Goal: Check status: Check status

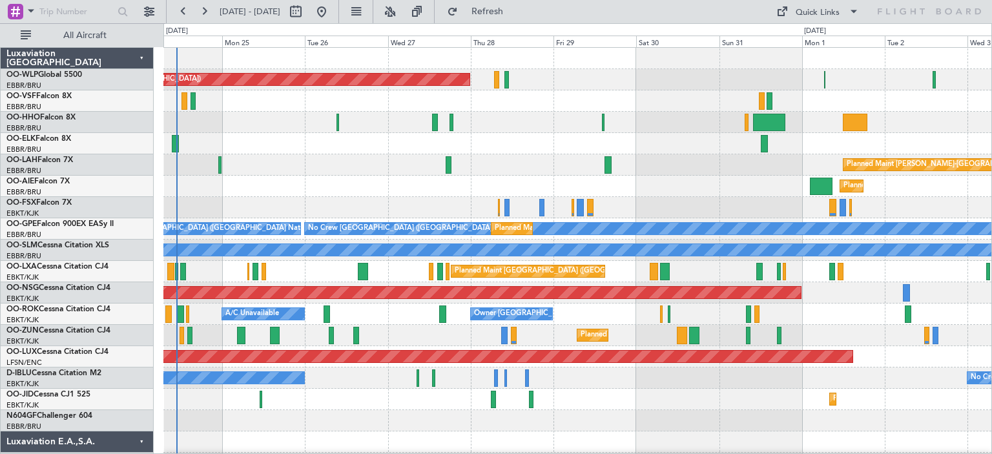
click at [322, 165] on div "Planned Maint [PERSON_NAME]-[GEOGRAPHIC_DATA][PERSON_NAME] ([GEOGRAPHIC_DATA][P…" at bounding box center [577, 164] width 828 height 21
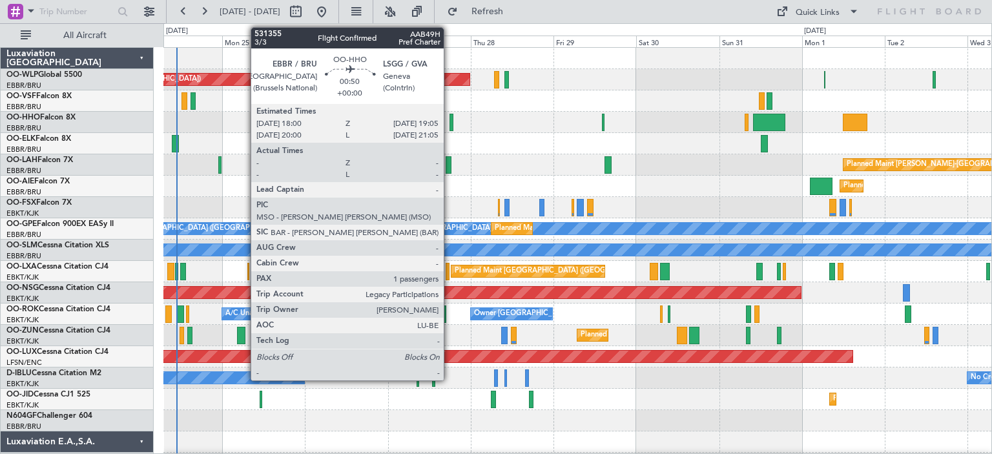
click at [449, 122] on div at bounding box center [451, 122] width 4 height 17
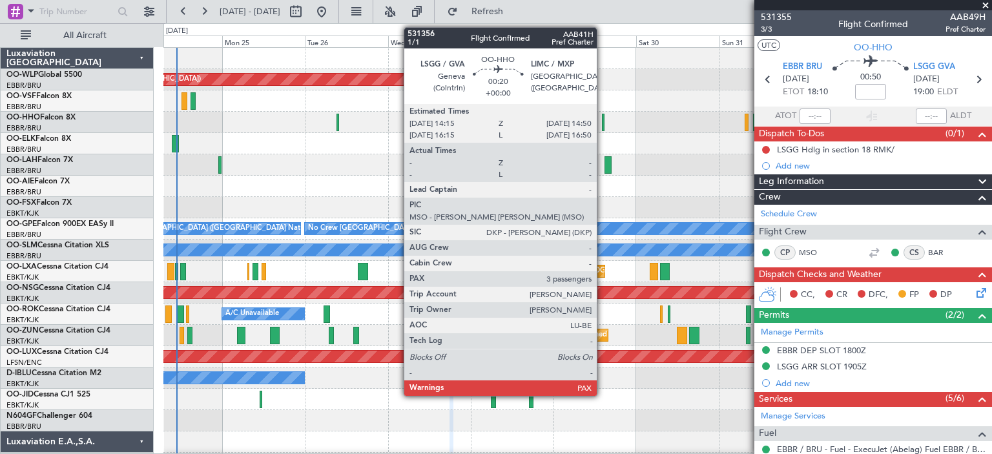
click at [602, 118] on div at bounding box center [603, 122] width 3 height 17
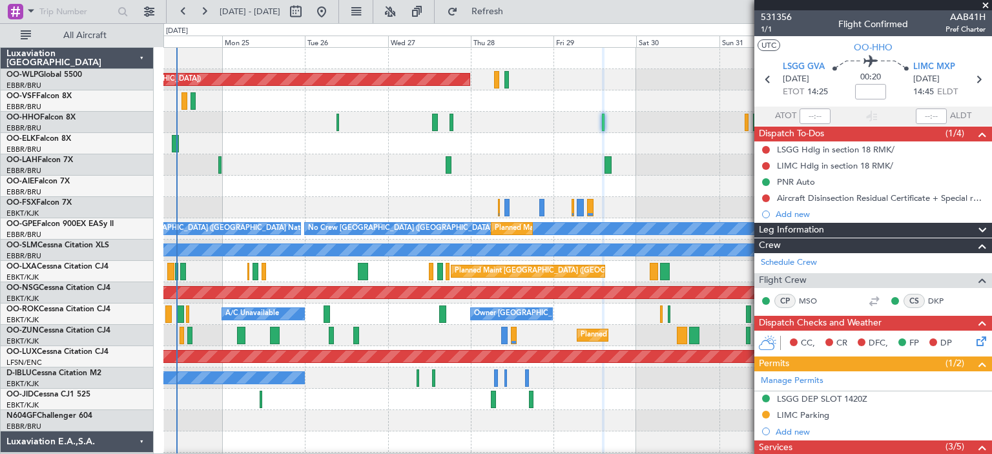
click at [690, 116] on div at bounding box center [577, 122] width 828 height 21
click at [986, 2] on span at bounding box center [985, 6] width 13 height 12
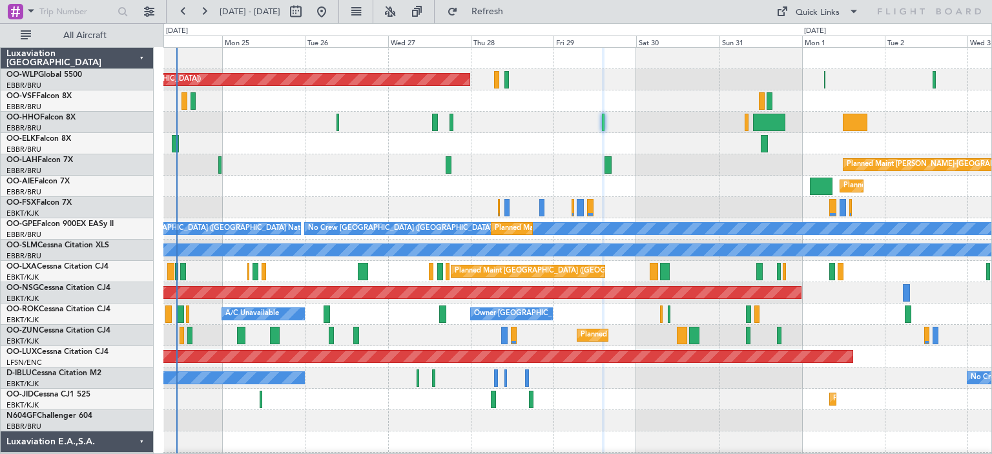
type input "0"
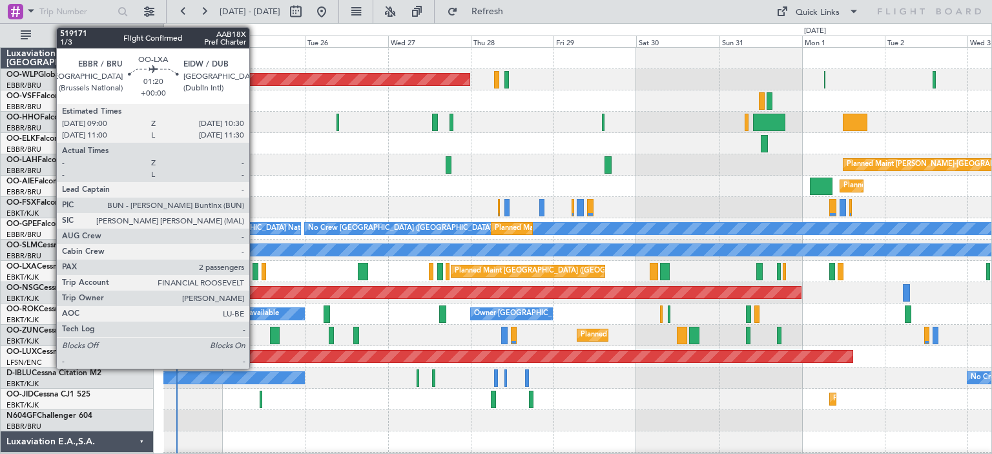
click at [255, 268] on div at bounding box center [255, 271] width 6 height 17
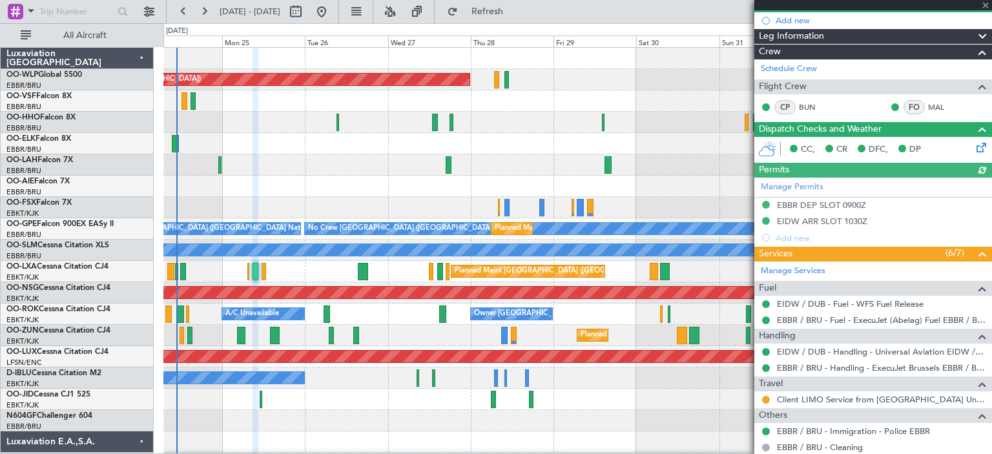
scroll to position [194, 0]
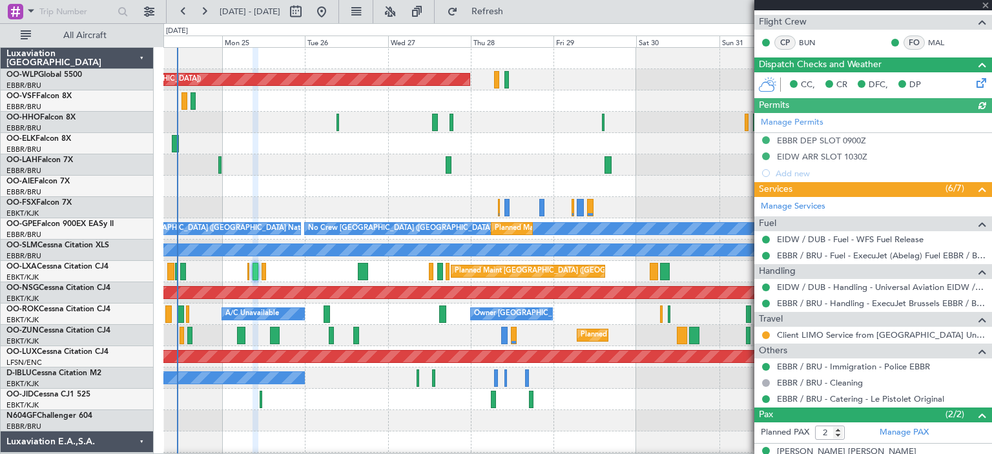
click at [341, 318] on div "A/C Unavailable Owner [GEOGRAPHIC_DATA]-[GEOGRAPHIC_DATA]" at bounding box center [577, 313] width 828 height 21
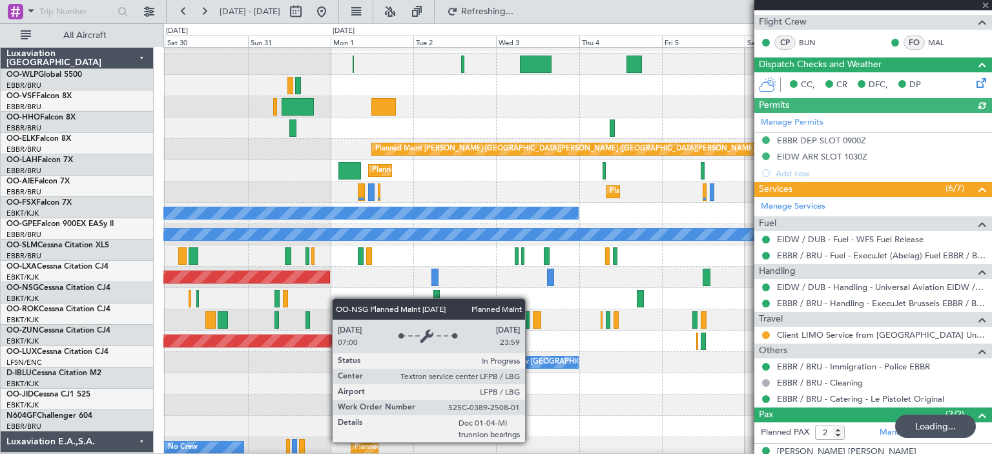
scroll to position [14, 0]
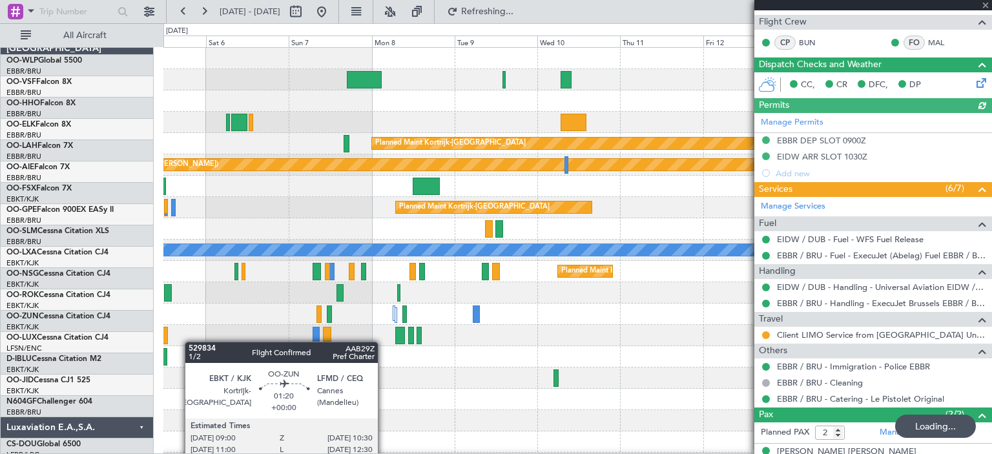
click at [183, 343] on div "Planned Maint Kortrijk-[GEOGRAPHIC_DATA] Planned [GEOGRAPHIC_DATA][PERSON_NAME]…" at bounding box center [577, 431] width 828 height 767
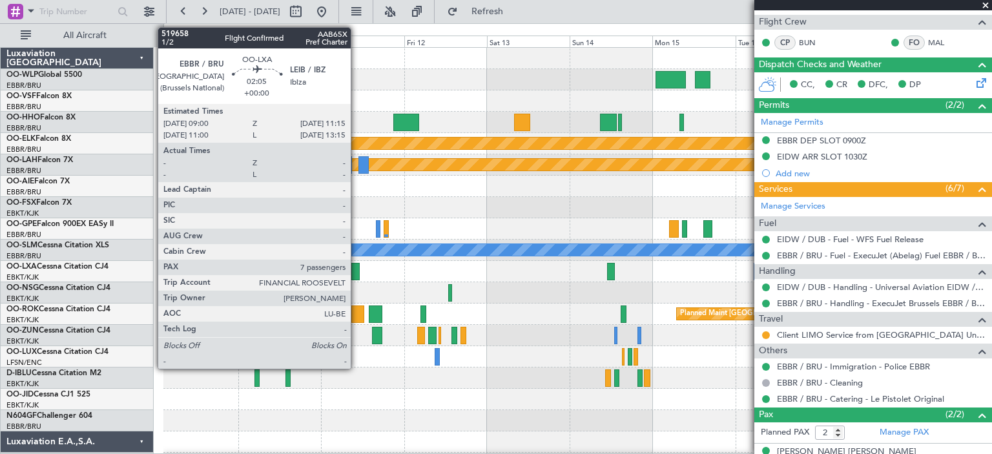
click at [356, 268] on div at bounding box center [355, 271] width 8 height 17
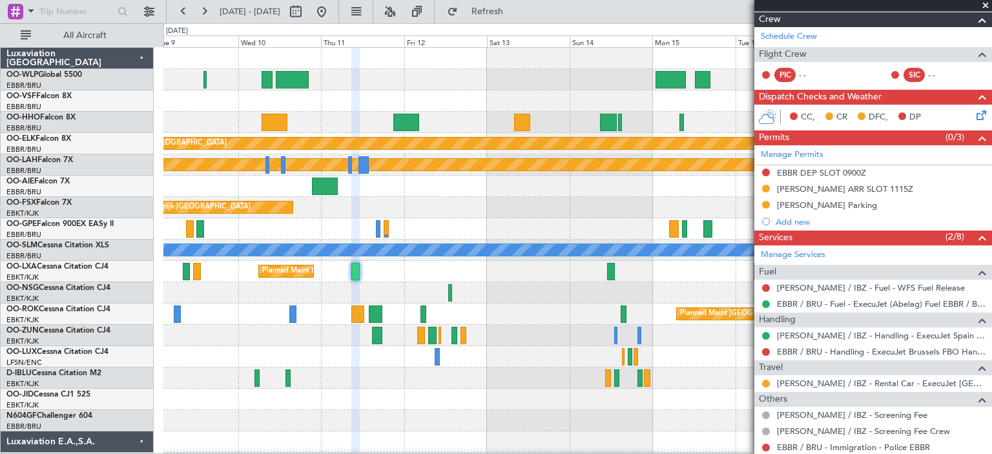
scroll to position [258, 0]
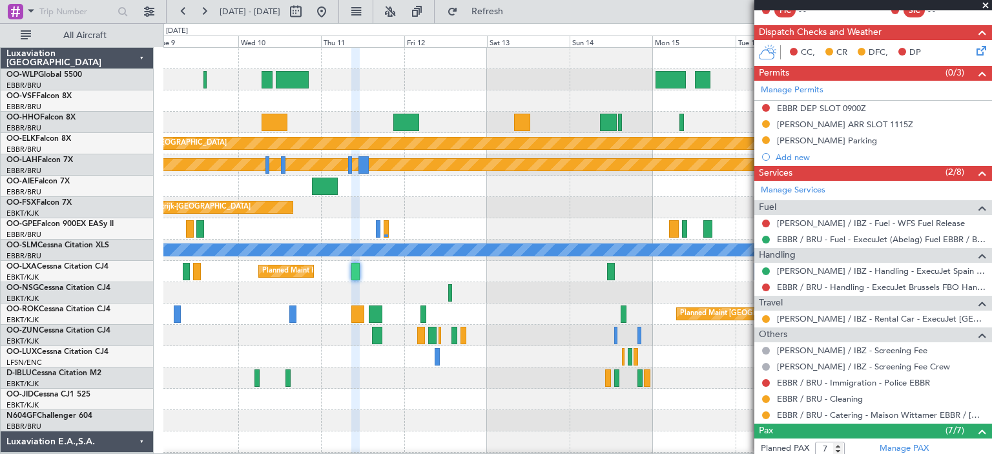
click at [986, 4] on span at bounding box center [985, 6] width 13 height 12
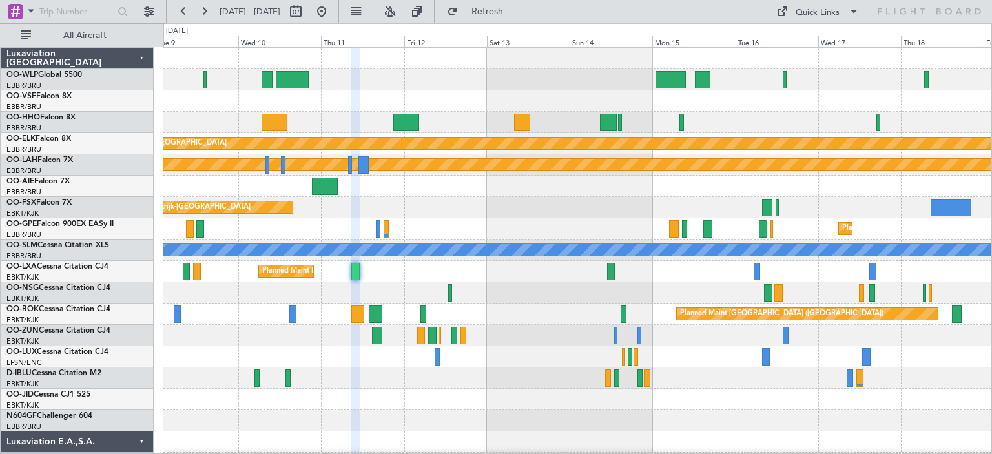
type input "0"
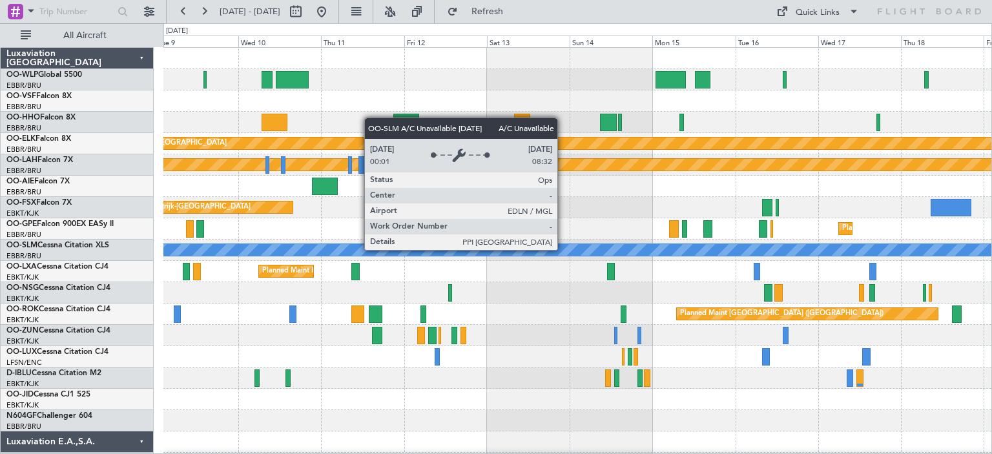
scroll to position [0, 0]
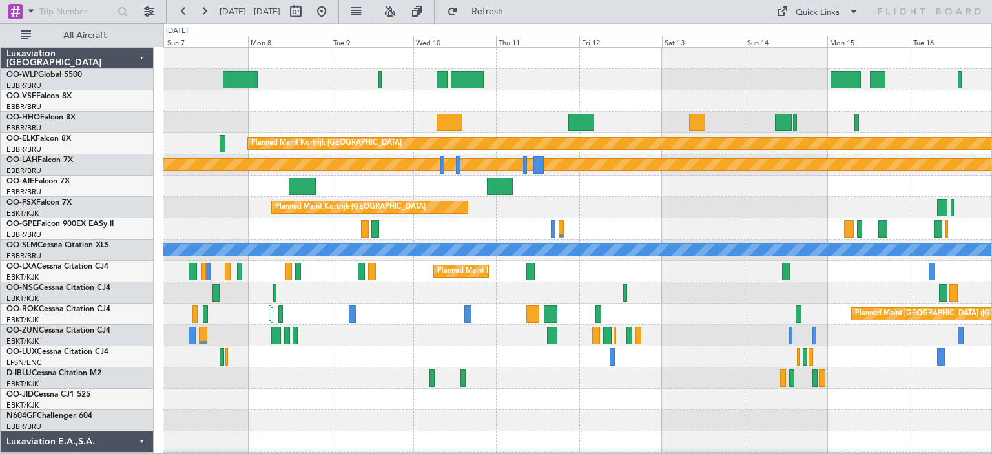
click at [547, 79] on div at bounding box center [577, 79] width 828 height 21
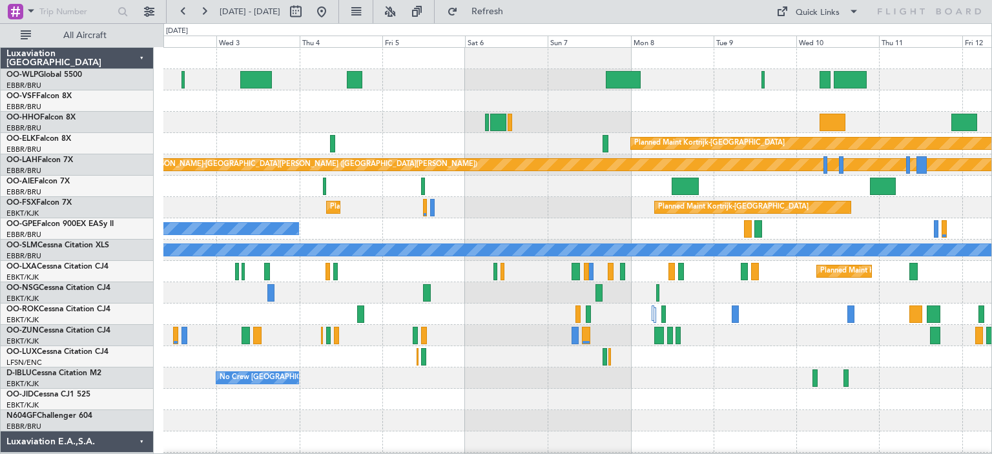
click at [819, 170] on div "Planned Maint Kortrijk-[GEOGRAPHIC_DATA] Planned [GEOGRAPHIC_DATA][PERSON_NAME]…" at bounding box center [577, 421] width 828 height 746
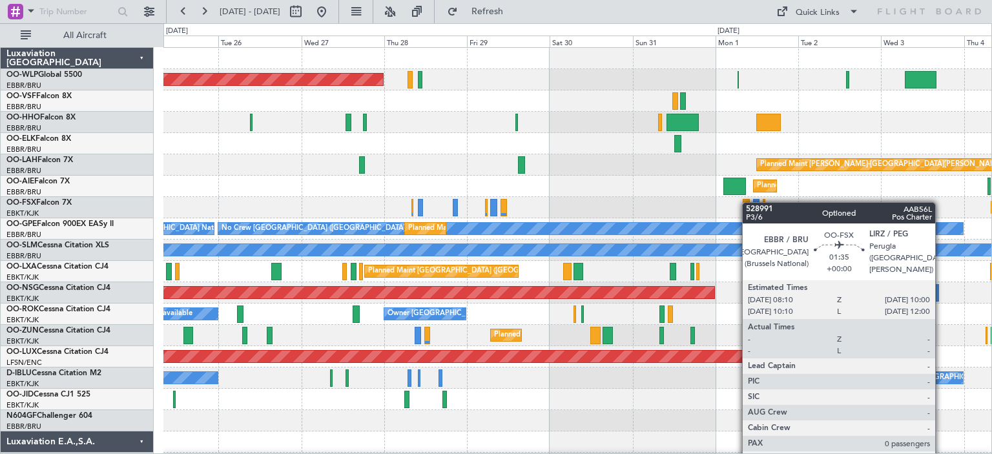
click at [748, 202] on div "Planned Maint [GEOGRAPHIC_DATA] ([GEOGRAPHIC_DATA]) Planned [GEOGRAPHIC_DATA][P…" at bounding box center [577, 421] width 828 height 746
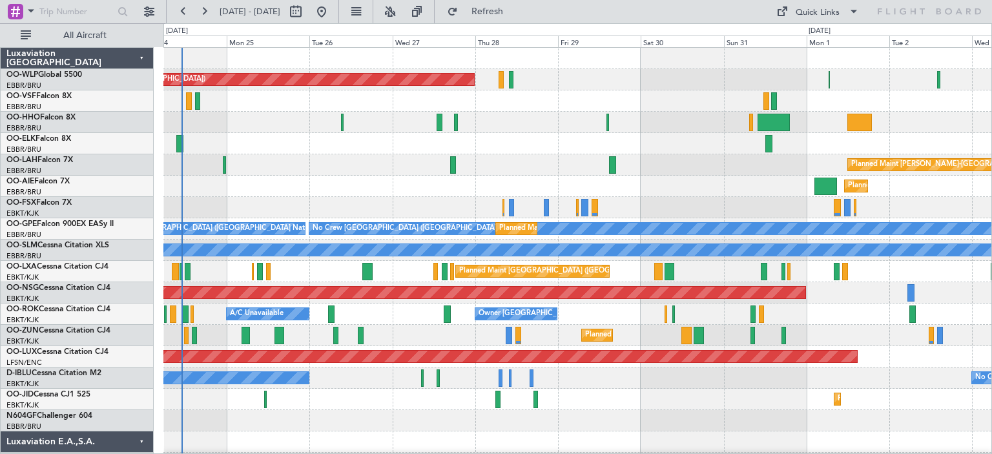
click at [507, 147] on div at bounding box center [577, 143] width 828 height 21
click at [378, 165] on div "Planned Maint [PERSON_NAME]-[GEOGRAPHIC_DATA][PERSON_NAME] ([GEOGRAPHIC_DATA][P…" at bounding box center [577, 164] width 828 height 21
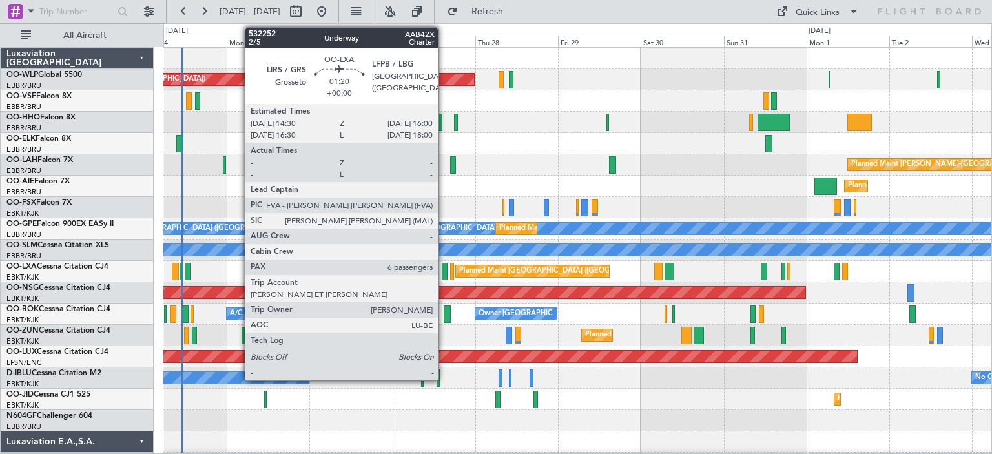
click at [444, 271] on div at bounding box center [445, 271] width 6 height 17
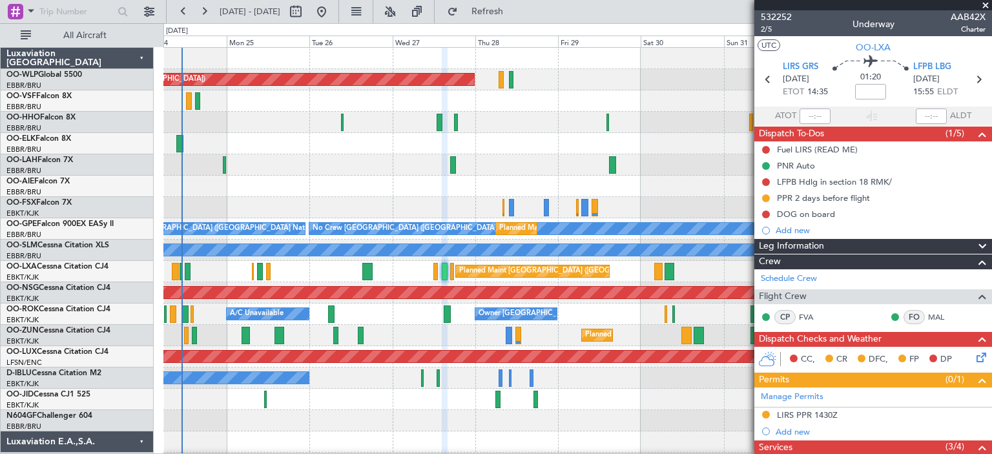
click at [648, 141] on div at bounding box center [577, 143] width 828 height 21
click at [374, 169] on div "Planned Maint [PERSON_NAME]-[GEOGRAPHIC_DATA][PERSON_NAME] ([GEOGRAPHIC_DATA][P…" at bounding box center [577, 164] width 828 height 21
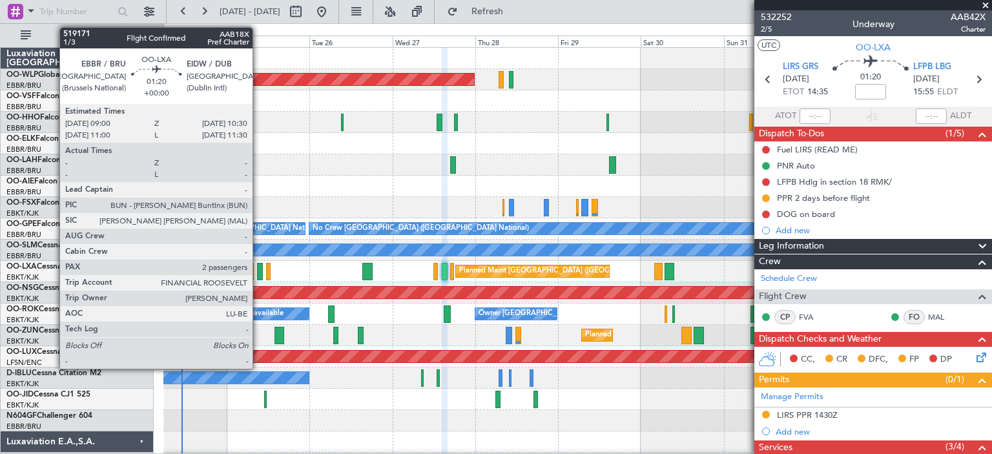
click at [258, 270] on div at bounding box center [260, 271] width 6 height 17
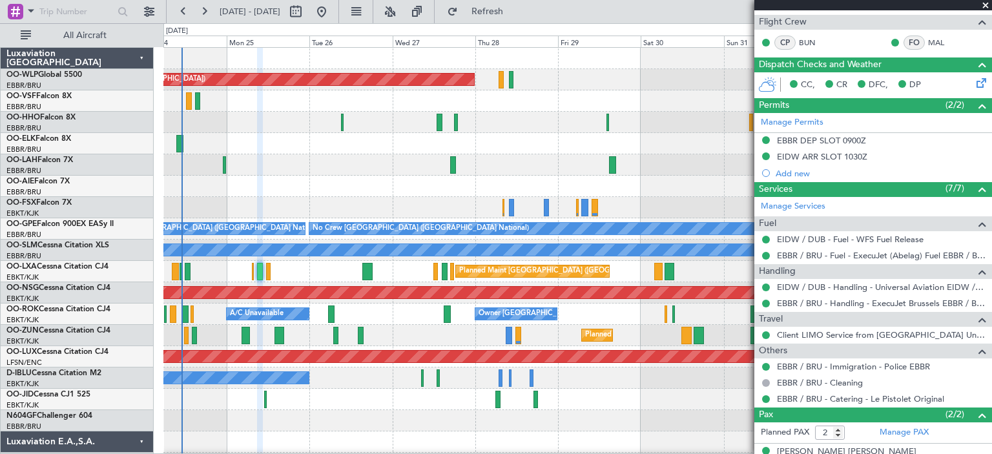
scroll to position [251, 0]
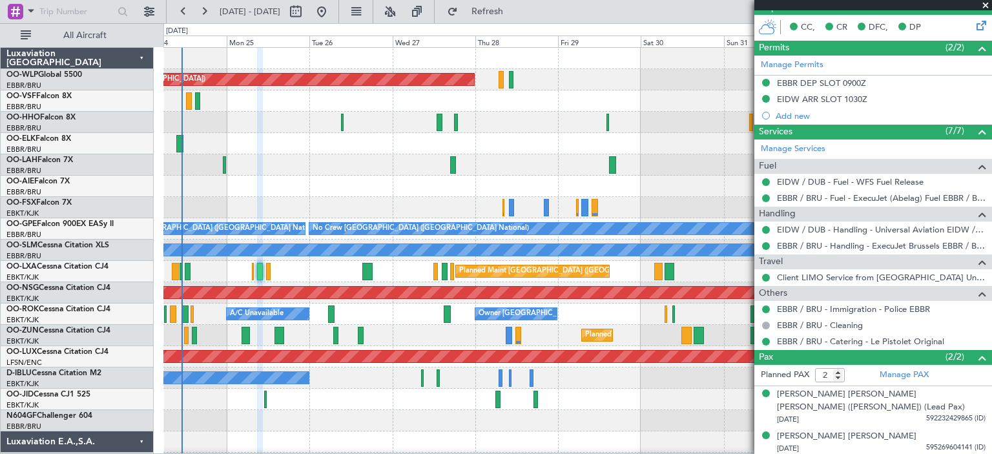
click at [986, 4] on span at bounding box center [985, 6] width 13 height 12
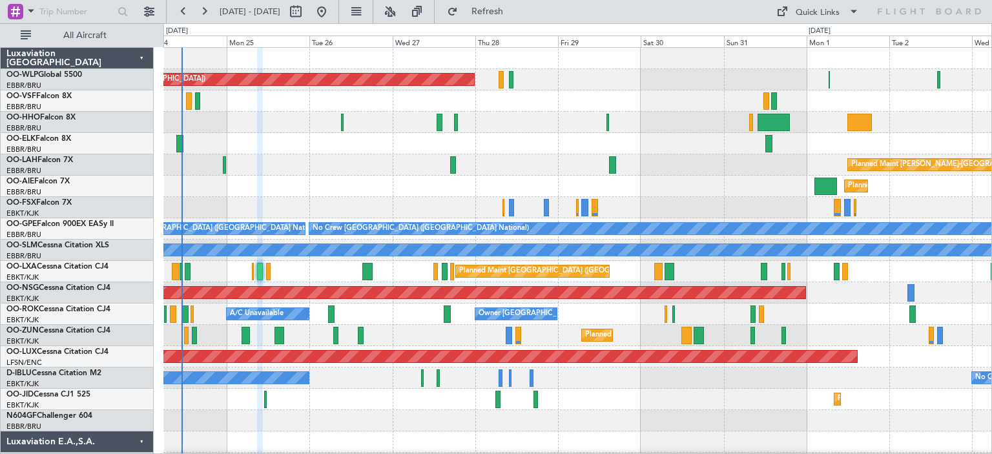
type input "0"
click at [586, 118] on div at bounding box center [577, 122] width 828 height 21
click at [313, 189] on div "Planned Maint [GEOGRAPHIC_DATA] ([GEOGRAPHIC_DATA])" at bounding box center [577, 186] width 828 height 21
